Goal: Task Accomplishment & Management: Use online tool/utility

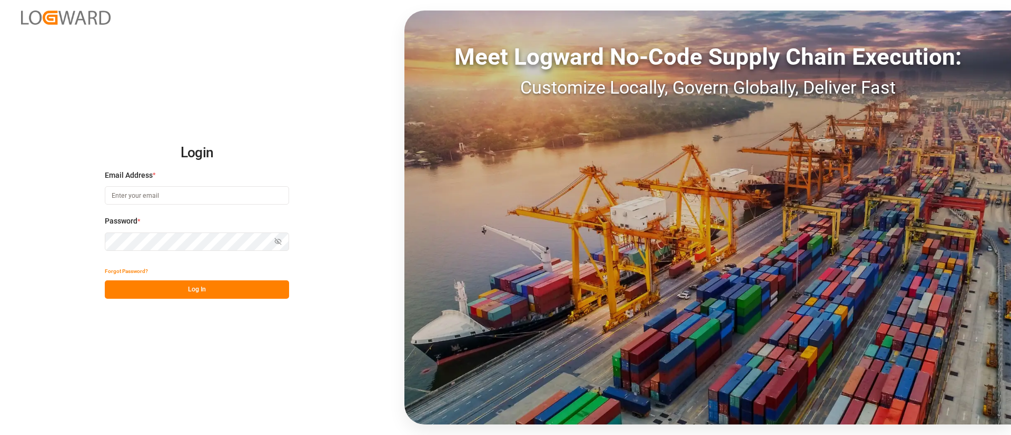
click at [213, 195] on input at bounding box center [197, 195] width 184 height 18
click at [178, 157] on h2 "Login" at bounding box center [197, 153] width 184 height 34
click at [160, 196] on input at bounding box center [197, 195] width 184 height 18
type input "sowmya.reddy@logward.com"
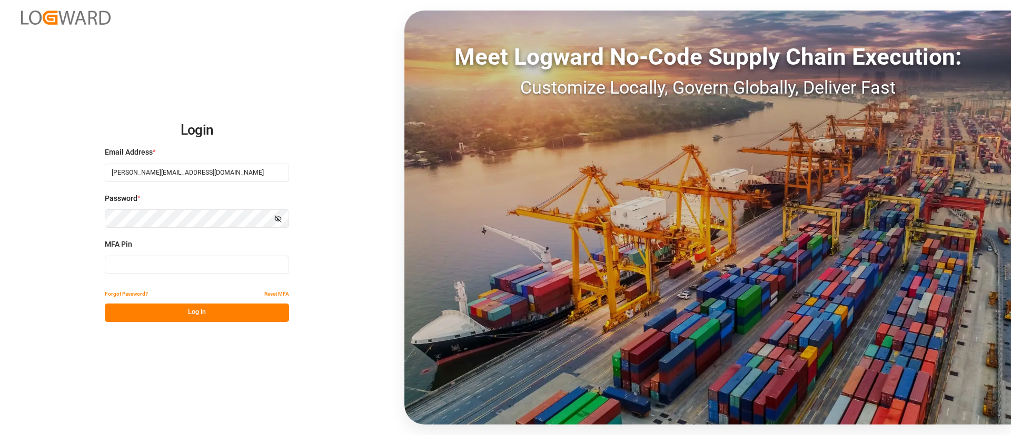
type input "458225"
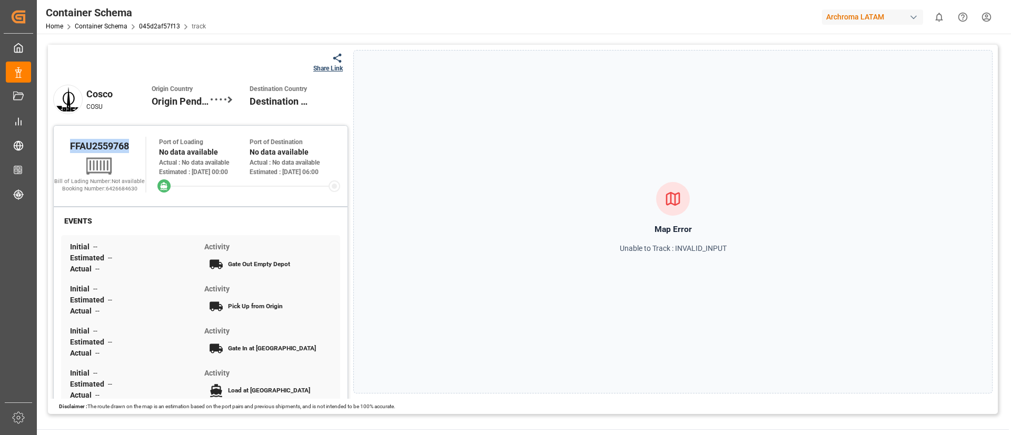
copy span "FFAU2559768"
drag, startPoint x: 67, startPoint y: 153, endPoint x: 141, endPoint y: 153, distance: 74.2
click at [141, 153] on div "FFAU2559768" at bounding box center [100, 146] width 92 height 18
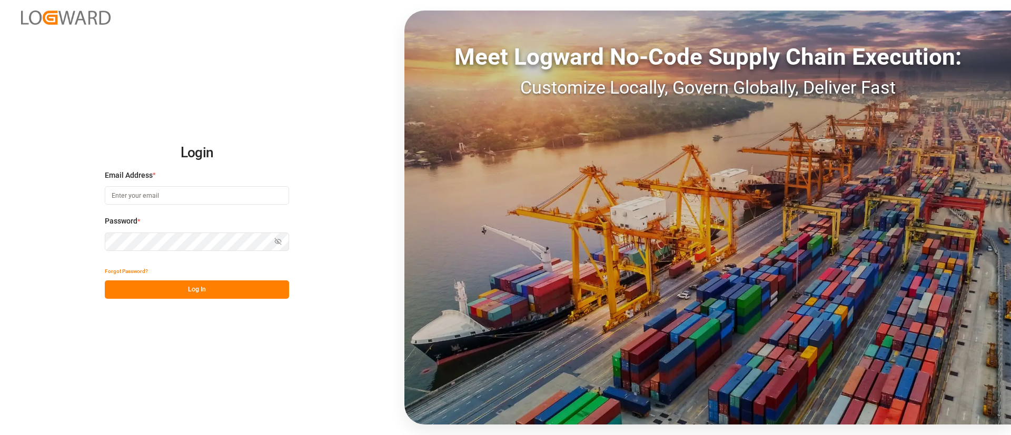
click at [252, 196] on input at bounding box center [197, 195] width 184 height 18
type input "[PERSON_NAME][EMAIL_ADDRESS][DOMAIN_NAME]"
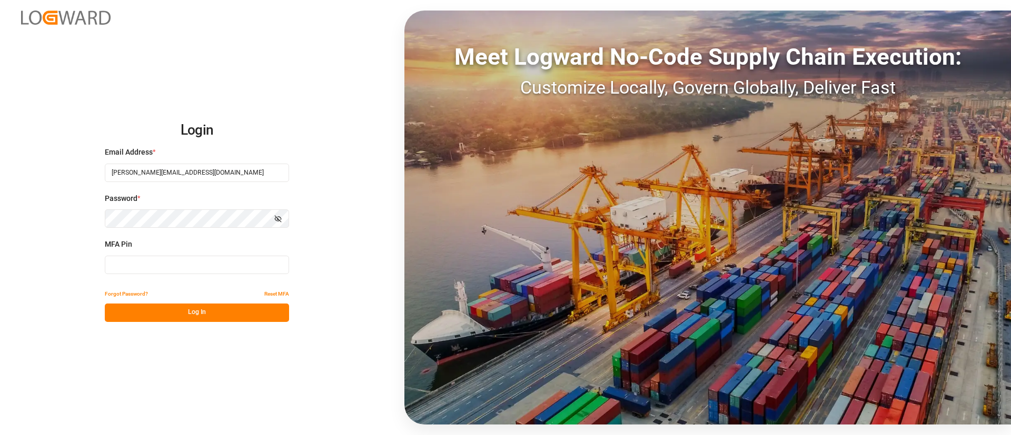
type input "296089"
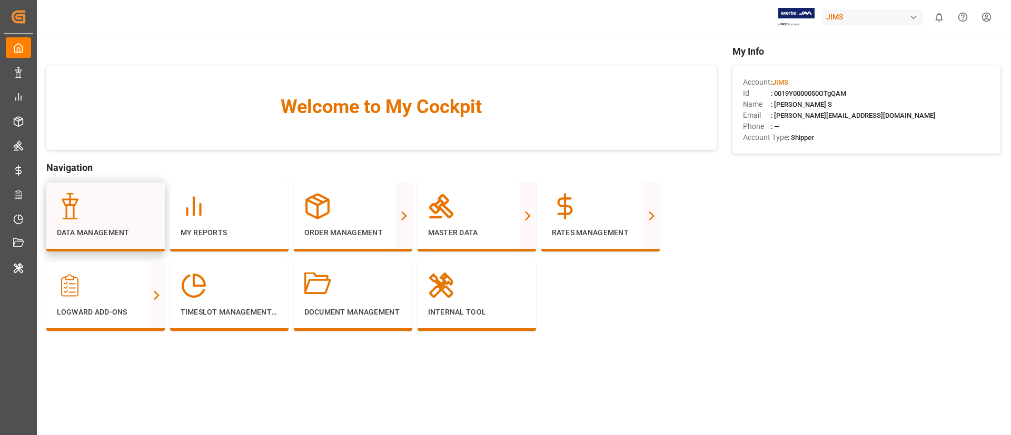
click at [49, 214] on div "Data Management" at bounding box center [105, 217] width 118 height 69
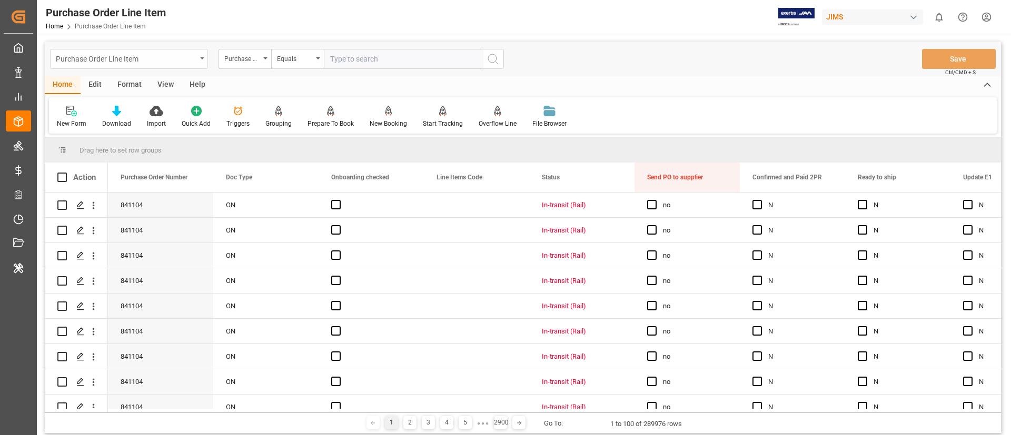
click at [129, 68] on div "Purchase Order Line Item" at bounding box center [129, 59] width 158 height 20
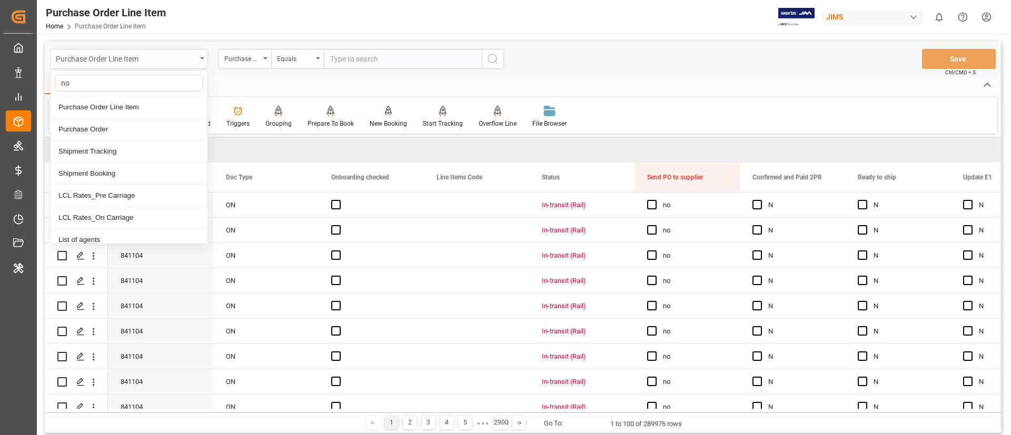
type input "non"
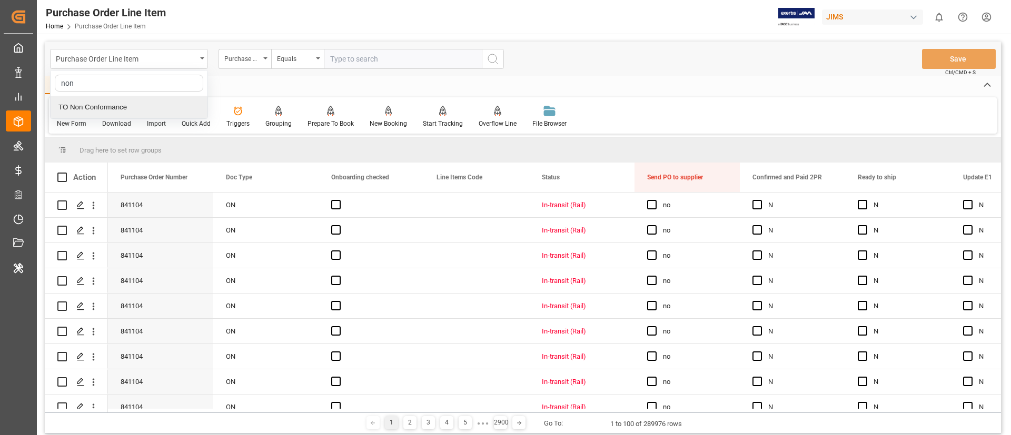
click at [129, 102] on div "TO Non Conformance" at bounding box center [129, 107] width 157 height 22
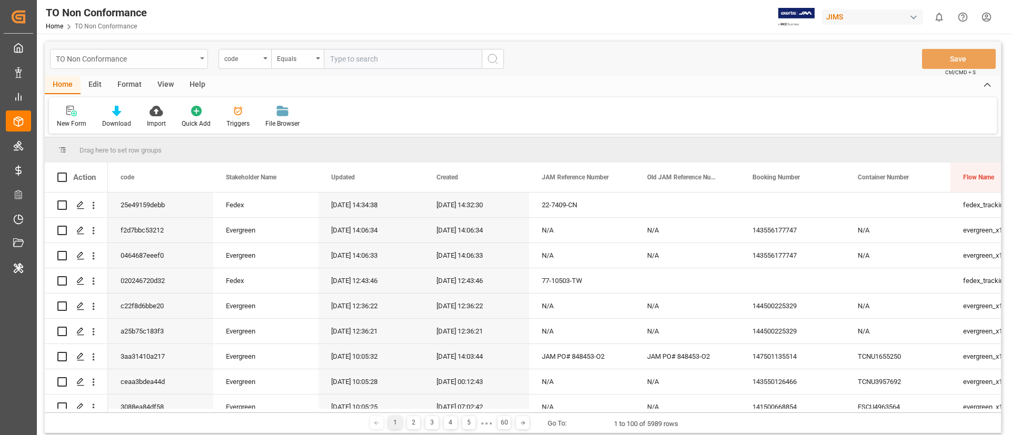
click at [186, 52] on div "TO Non Conformance" at bounding box center [126, 58] width 141 height 13
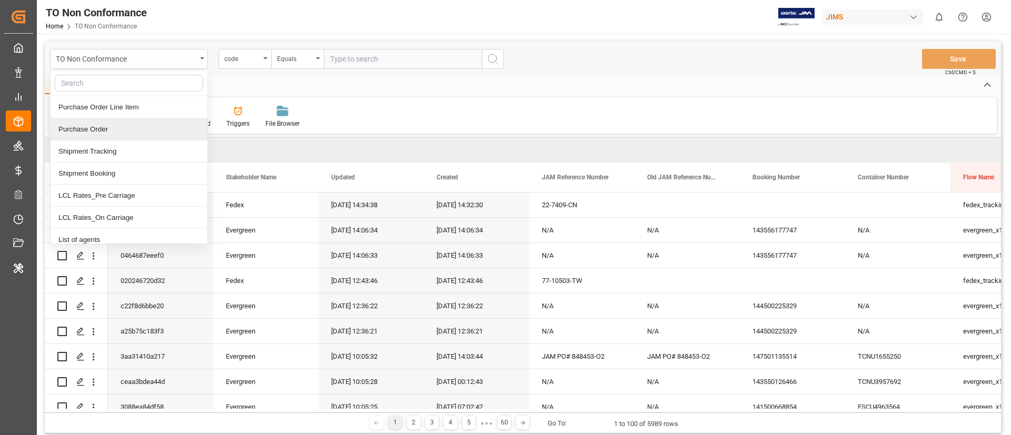
click at [542, 92] on div "Home Edit Format View Help" at bounding box center [523, 85] width 956 height 18
